Goal: Transaction & Acquisition: Purchase product/service

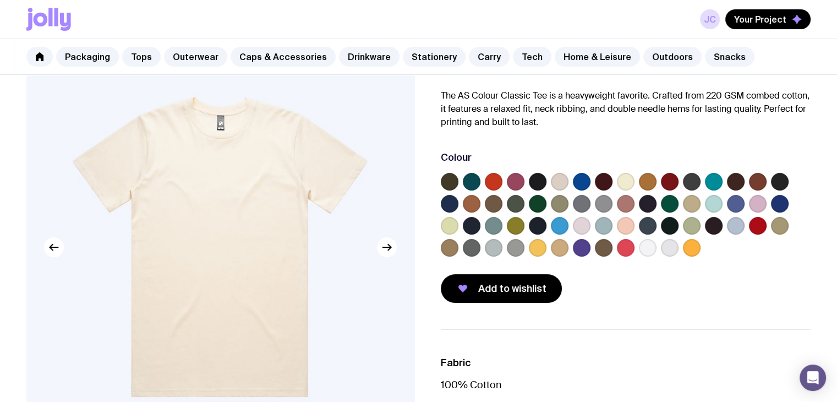
scroll to position [73, 0]
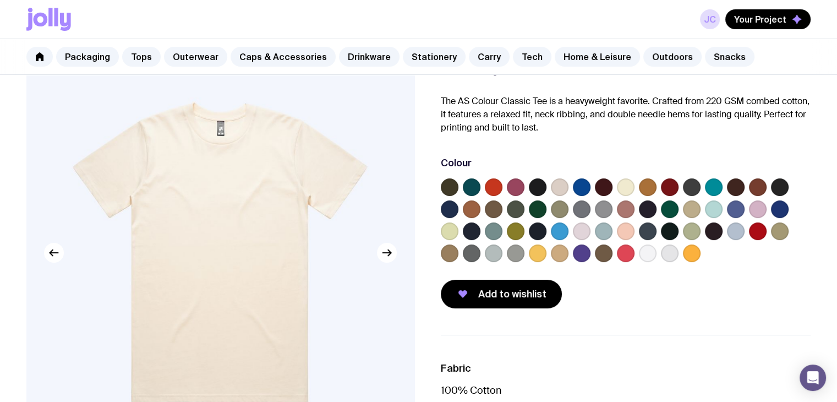
click at [574, 253] on label at bounding box center [582, 253] width 18 height 18
click at [0, 0] on input "radio" at bounding box center [0, 0] width 0 height 0
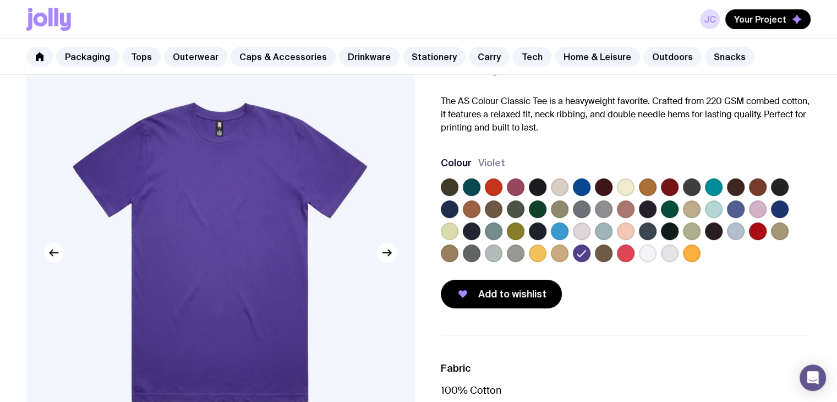
click at [523, 249] on label at bounding box center [516, 253] width 18 height 18
click at [0, 0] on input "radio" at bounding box center [0, 0] width 0 height 0
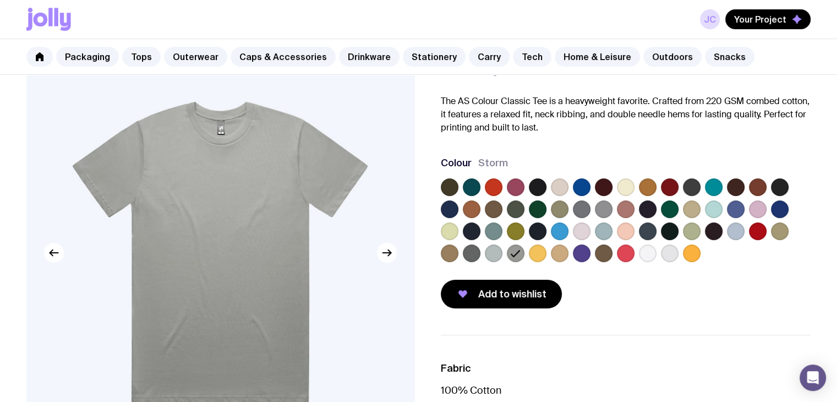
click at [451, 183] on label at bounding box center [450, 187] width 18 height 18
click at [0, 0] on input "radio" at bounding box center [0, 0] width 0 height 0
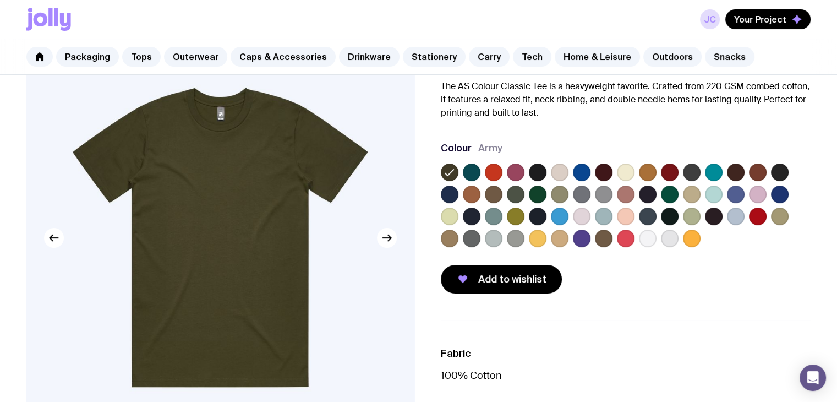
scroll to position [75, 0]
